Goal: Task Accomplishment & Management: Use online tool/utility

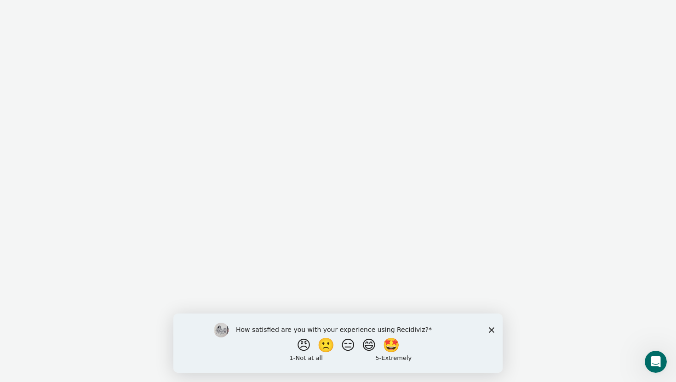
click at [492, 331] on icon "Close survey" at bounding box center [492, 330] width 6 height 6
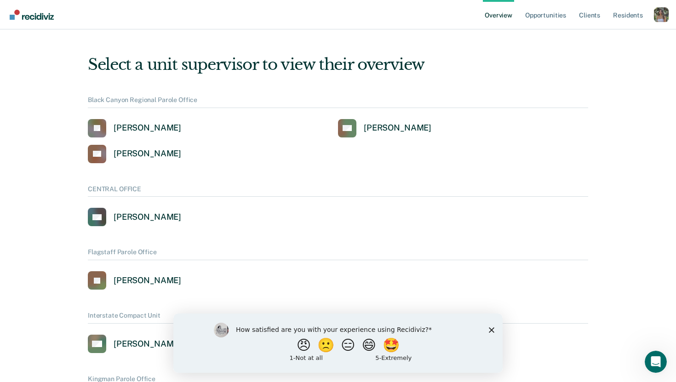
click at [658, 13] on div "Profile dropdown button" at bounding box center [660, 14] width 15 height 15
click at [608, 40] on link "Profile" at bounding box center [623, 42] width 59 height 8
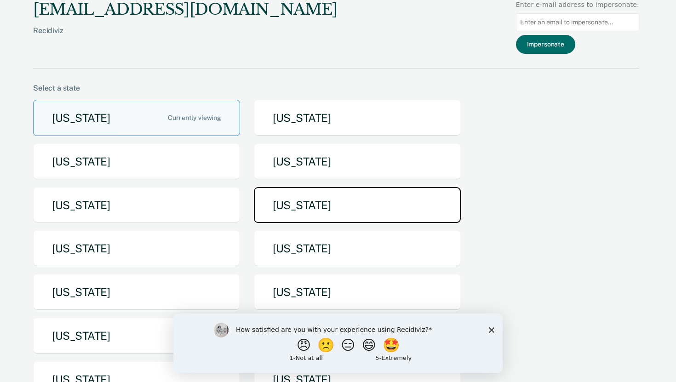
click at [346, 198] on button "Maine" at bounding box center [357, 205] width 207 height 36
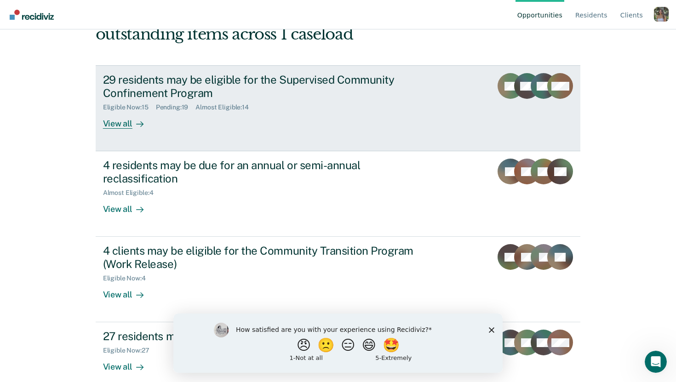
scroll to position [103, 0]
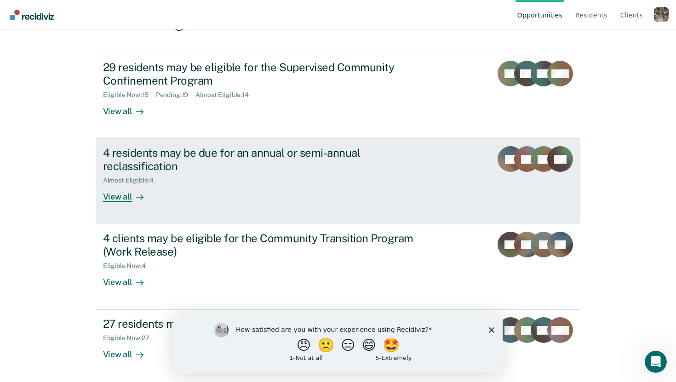
click at [278, 176] on div "Almost Eligible : 4" at bounding box center [264, 178] width 323 height 11
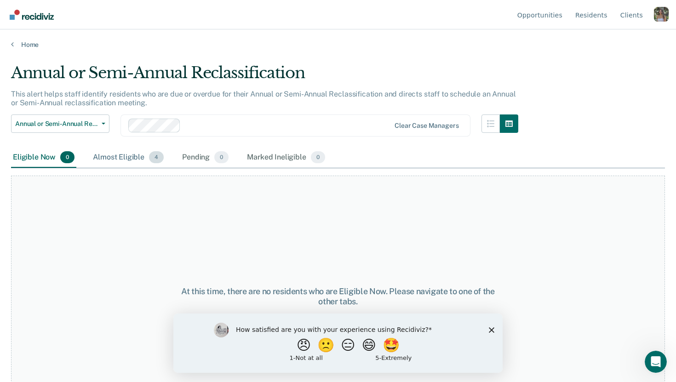
click at [139, 153] on div "Almost Eligible 4" at bounding box center [128, 158] width 74 height 20
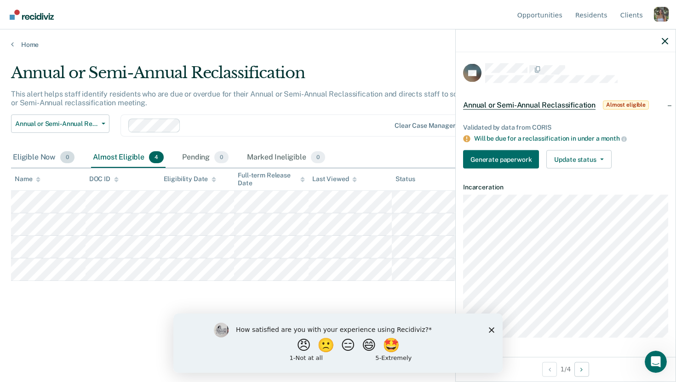
click at [36, 155] on div "Eligible Now 0" at bounding box center [43, 158] width 65 height 20
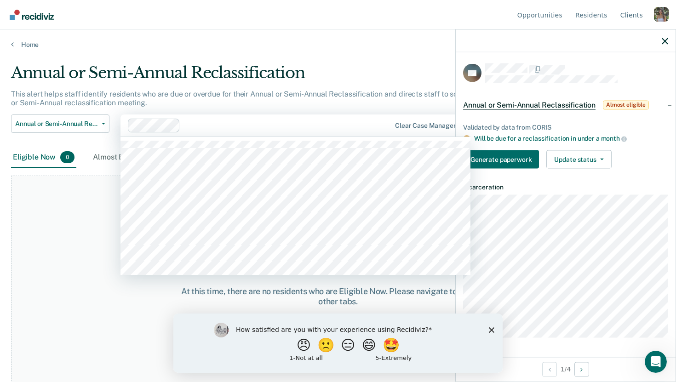
click at [190, 124] on div at bounding box center [287, 125] width 206 height 11
click at [290, 121] on div at bounding box center [324, 125] width 132 height 11
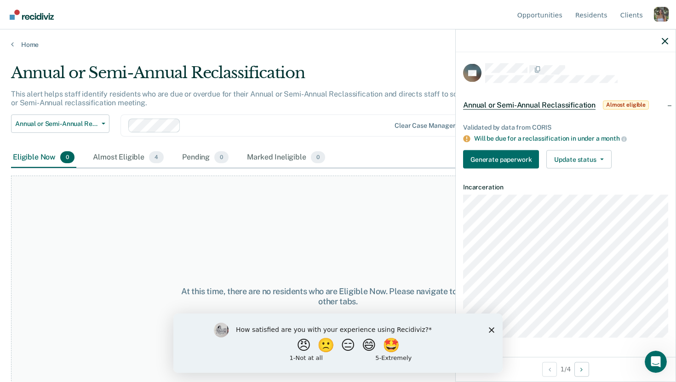
click at [219, 126] on div at bounding box center [286, 125] width 205 height 11
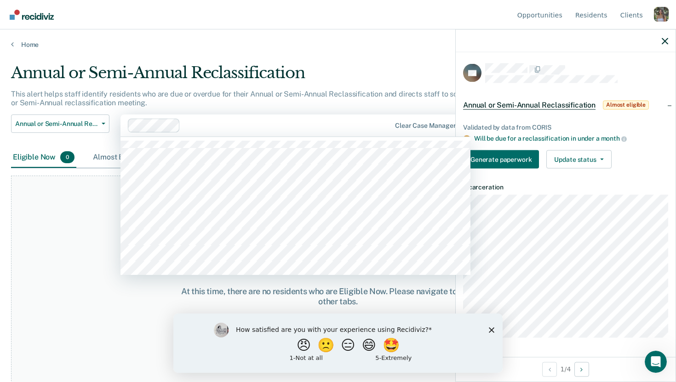
click at [102, 159] on div "Almost Eligible 4" at bounding box center [128, 158] width 74 height 20
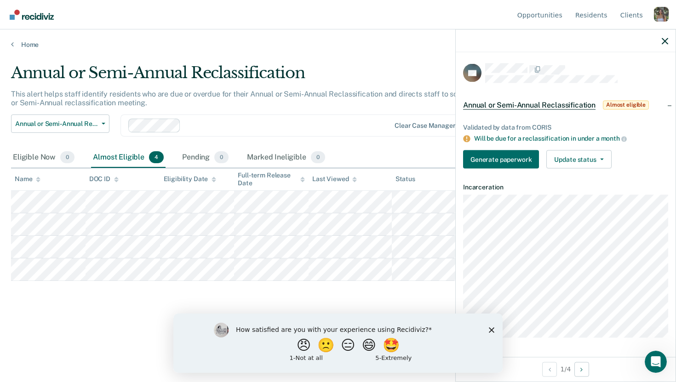
click at [662, 12] on div "Profile dropdown button" at bounding box center [660, 14] width 15 height 15
click at [604, 42] on link "Profile" at bounding box center [623, 43] width 59 height 8
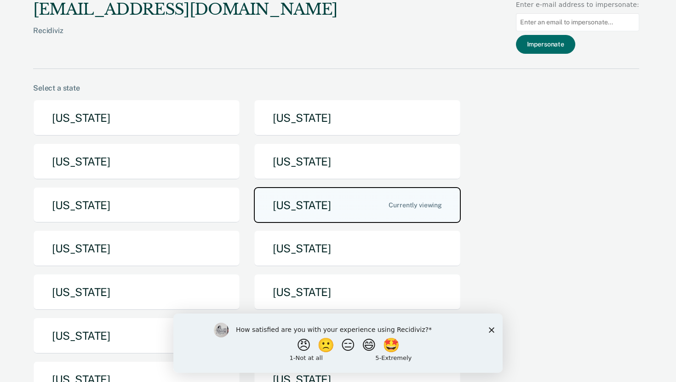
click at [290, 190] on button "Maine" at bounding box center [357, 205] width 207 height 36
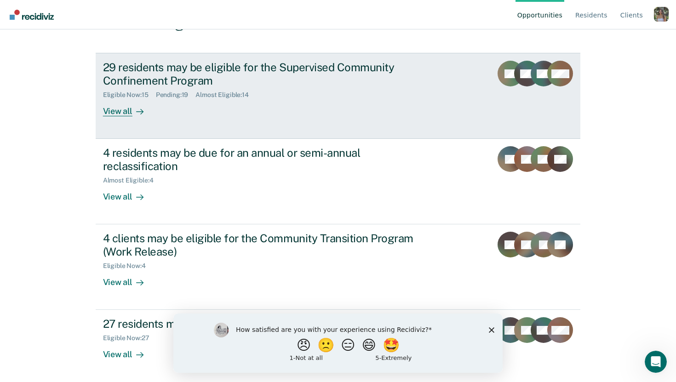
scroll to position [103, 0]
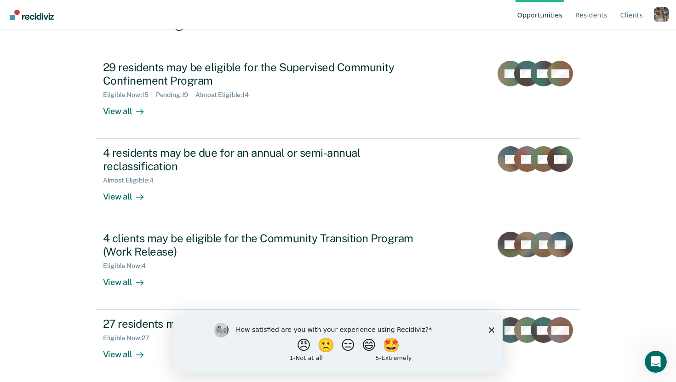
click at [489, 332] on icon "Close survey" at bounding box center [492, 330] width 6 height 6
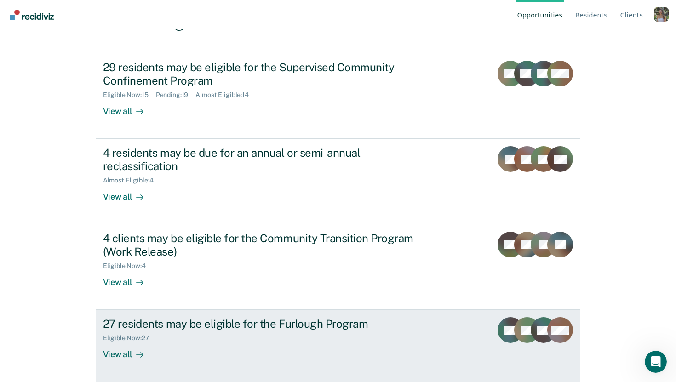
scroll to position [0, 0]
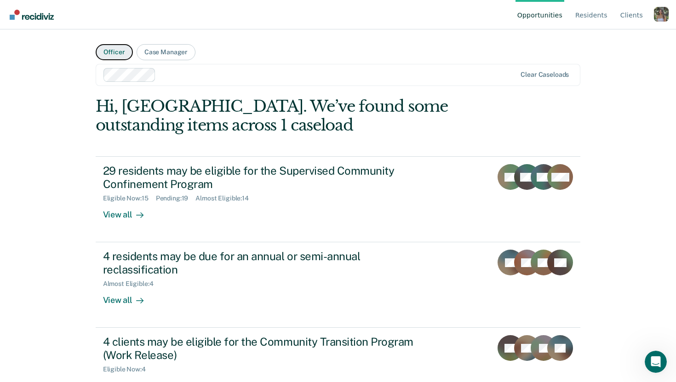
click at [121, 55] on button "Officer" at bounding box center [114, 52] width 37 height 16
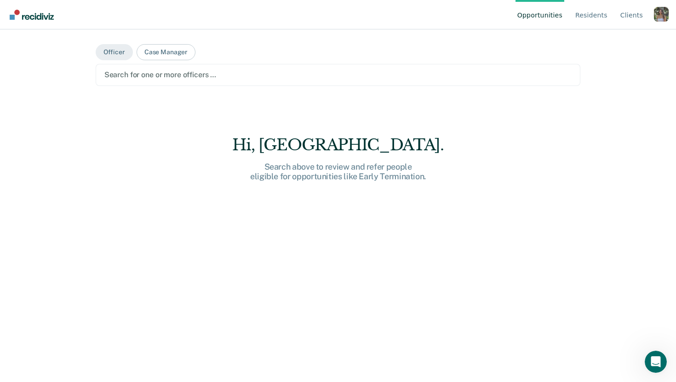
click at [230, 71] on div at bounding box center [337, 74] width 467 height 11
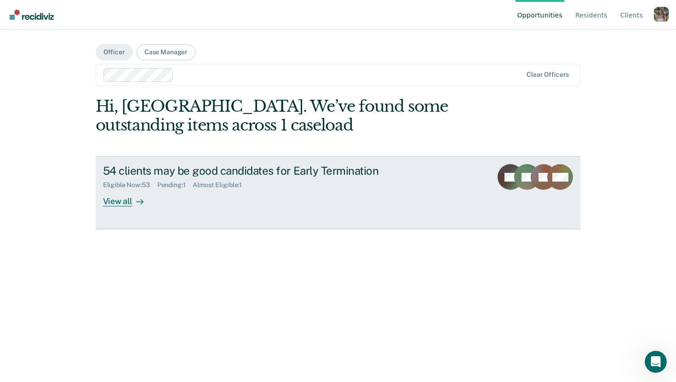
click at [256, 199] on div "54 clients may be good candidates for Early Termination Eligible Now : 53 Pendi…" at bounding box center [275, 185] width 345 height 42
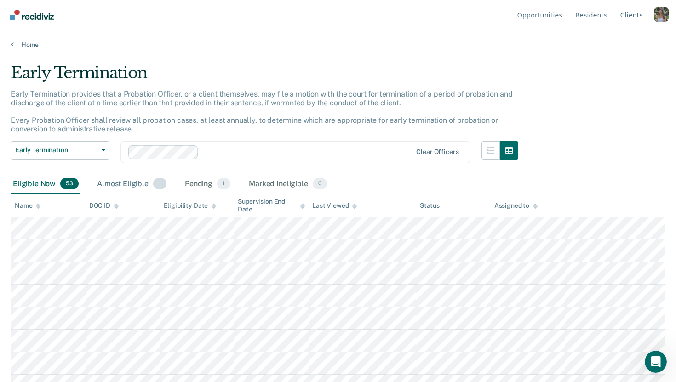
click at [105, 186] on div "Almost Eligible 1" at bounding box center [131, 184] width 73 height 20
